Goal: Task Accomplishment & Management: Manage account settings

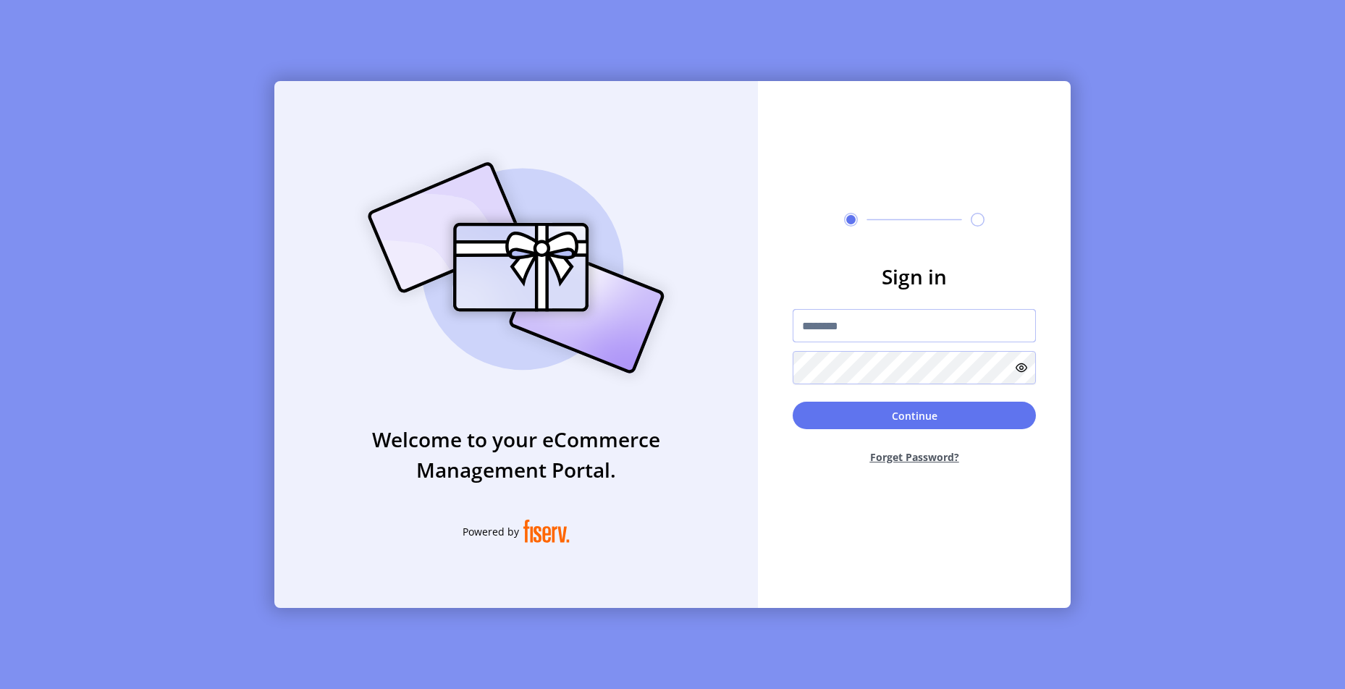
type input "**********"
click at [914, 416] on button "Continue" at bounding box center [914, 416] width 243 height 28
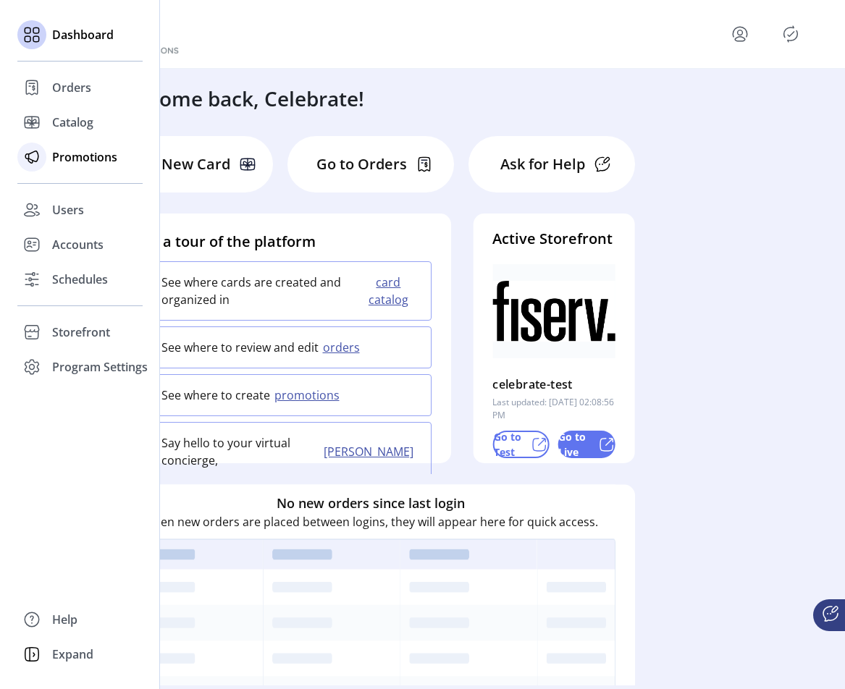
click at [77, 157] on span "Promotions" at bounding box center [84, 156] width 65 height 17
